Goal: Task Accomplishment & Management: Manage account settings

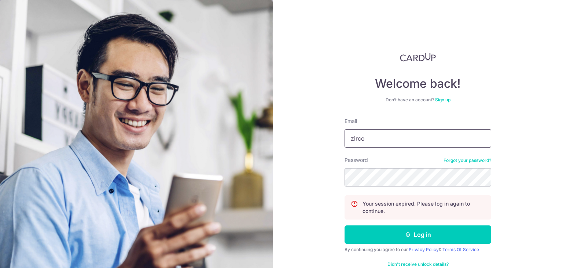
type input "[EMAIL_ADDRESS][DOMAIN_NAME]"
click at [345, 225] on button "Log in" at bounding box center [418, 234] width 147 height 18
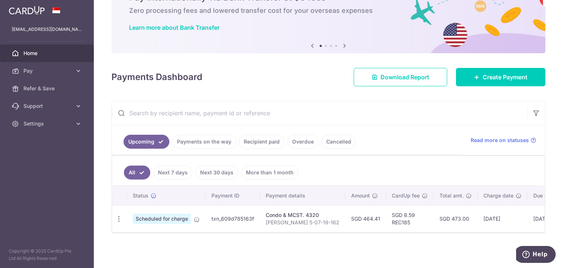
scroll to position [0, 75]
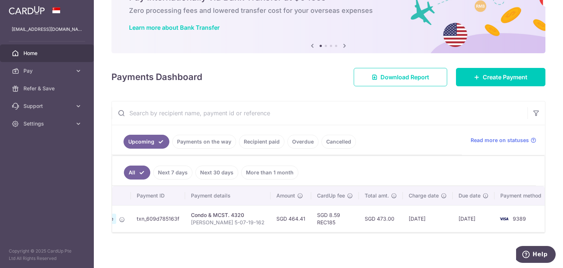
drag, startPoint x: 404, startPoint y: 222, endPoint x: 377, endPoint y: 245, distance: 35.3
click at [377, 245] on div "× Pause Schedule Pause all future payments in this series Pause just this one p…" at bounding box center [328, 134] width 469 height 268
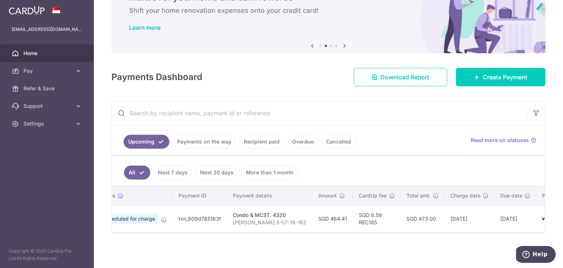
scroll to position [0, 0]
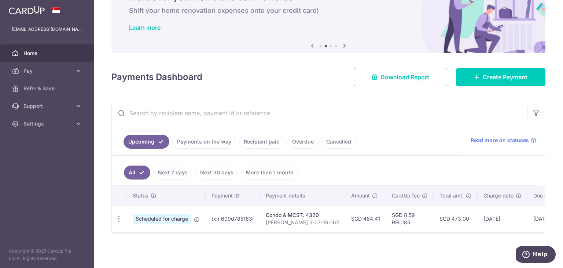
click at [210, 141] on link "Payments on the way" at bounding box center [204, 142] width 64 height 14
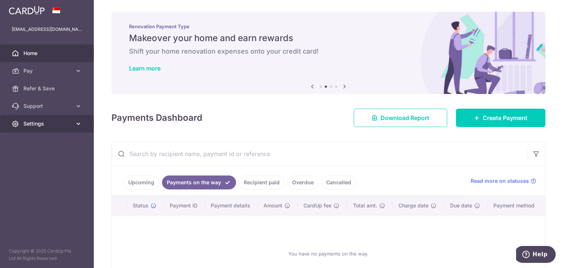
click at [82, 128] on link "Settings" at bounding box center [47, 124] width 94 height 18
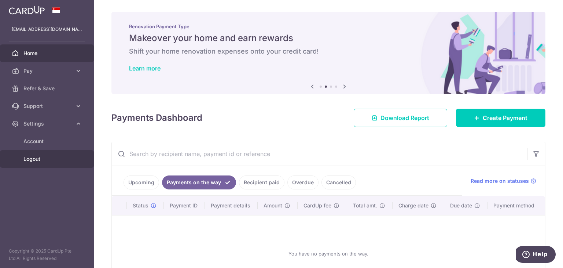
click at [41, 157] on span "Logout" at bounding box center [47, 158] width 48 height 7
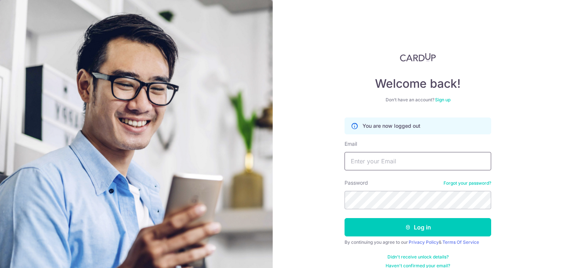
click at [375, 160] on input "Email" at bounding box center [418, 161] width 147 height 18
type input "[EMAIL_ADDRESS][DOMAIN_NAME]"
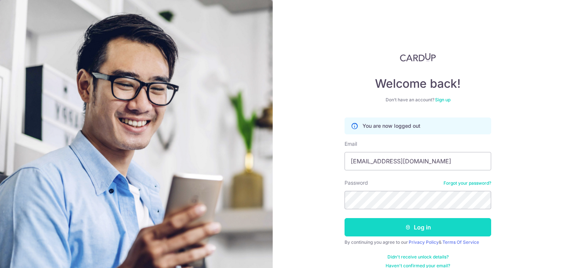
click at [388, 229] on button "Log in" at bounding box center [418, 227] width 147 height 18
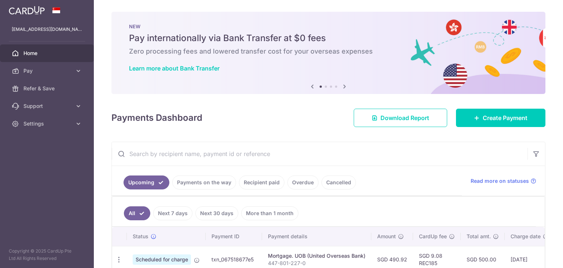
scroll to position [80, 0]
